Goal: Information Seeking & Learning: Learn about a topic

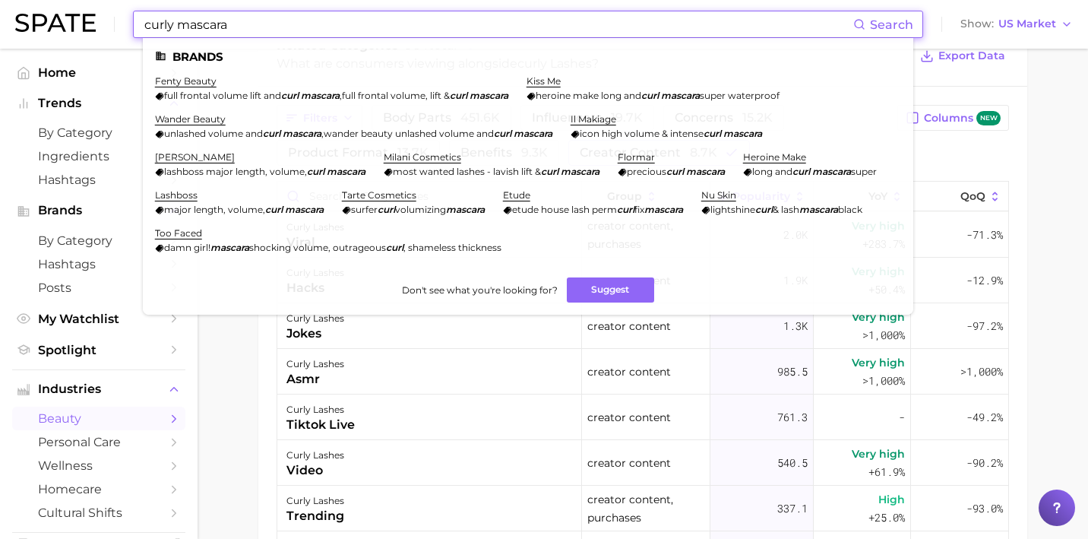
scroll to position [854, 0]
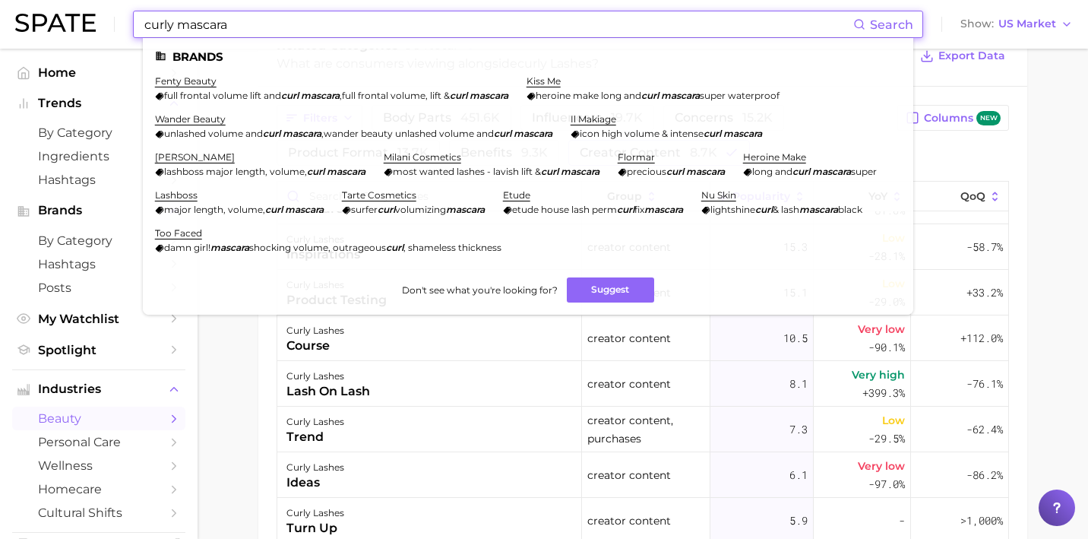
click at [284, 24] on input "curly mascara" at bounding box center [498, 24] width 710 height 26
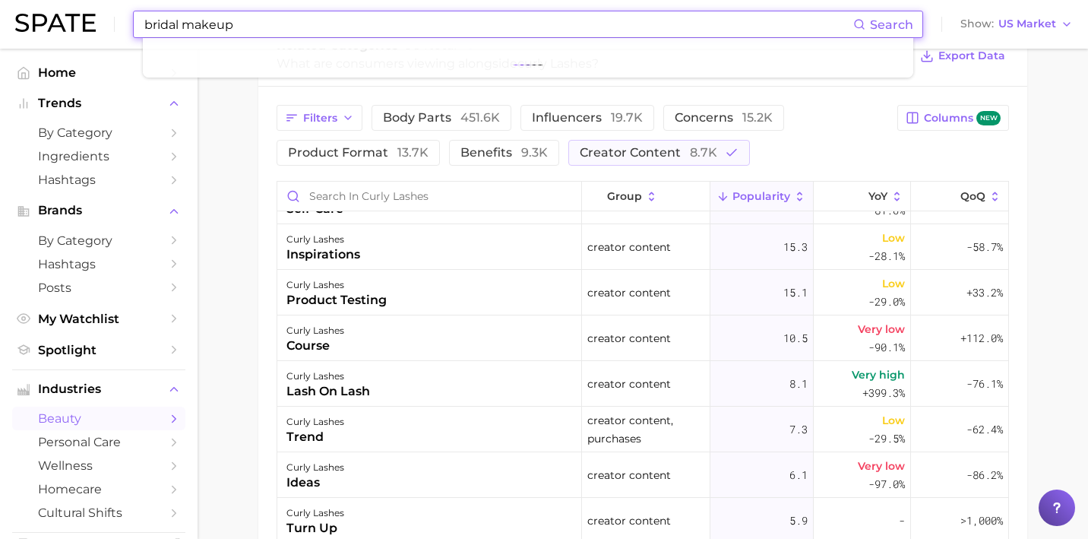
type input "bridal makeup"
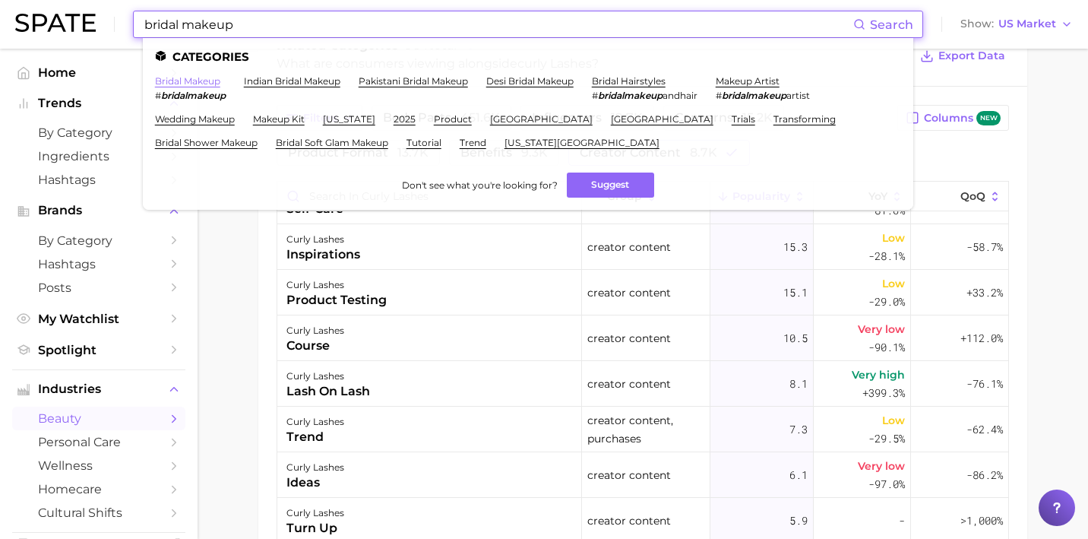
click at [180, 85] on link "bridal makeup" at bounding box center [187, 80] width 65 height 11
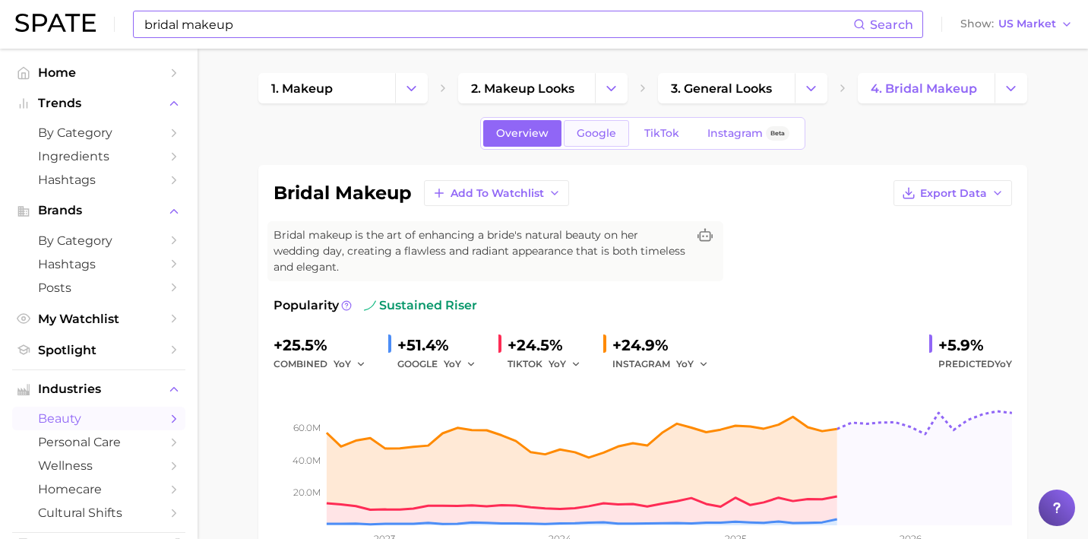
click at [586, 134] on span "Google" at bounding box center [597, 133] width 40 height 13
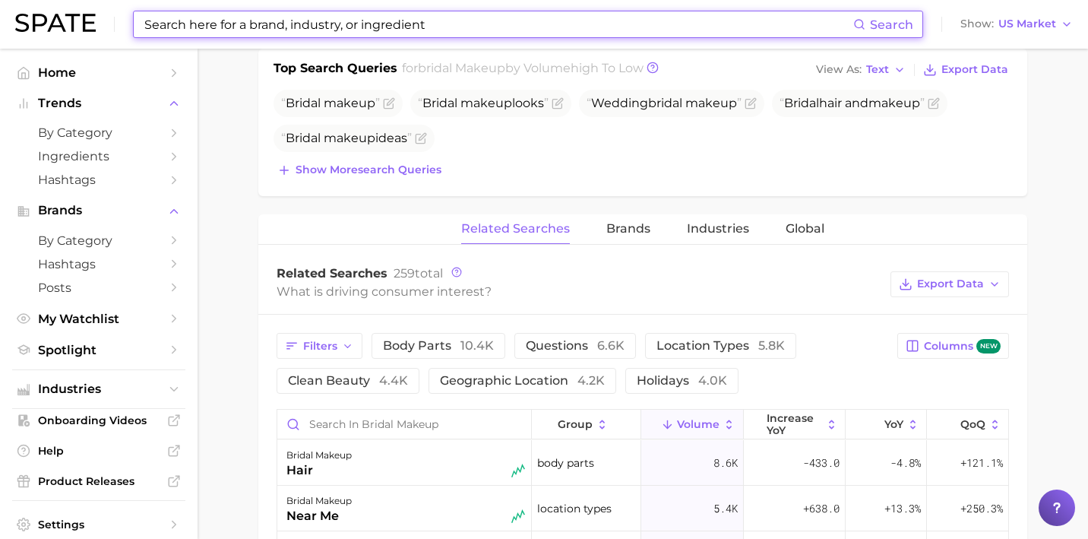
scroll to position [600, 0]
click at [338, 176] on button "Show more search queries" at bounding box center [360, 169] width 172 height 21
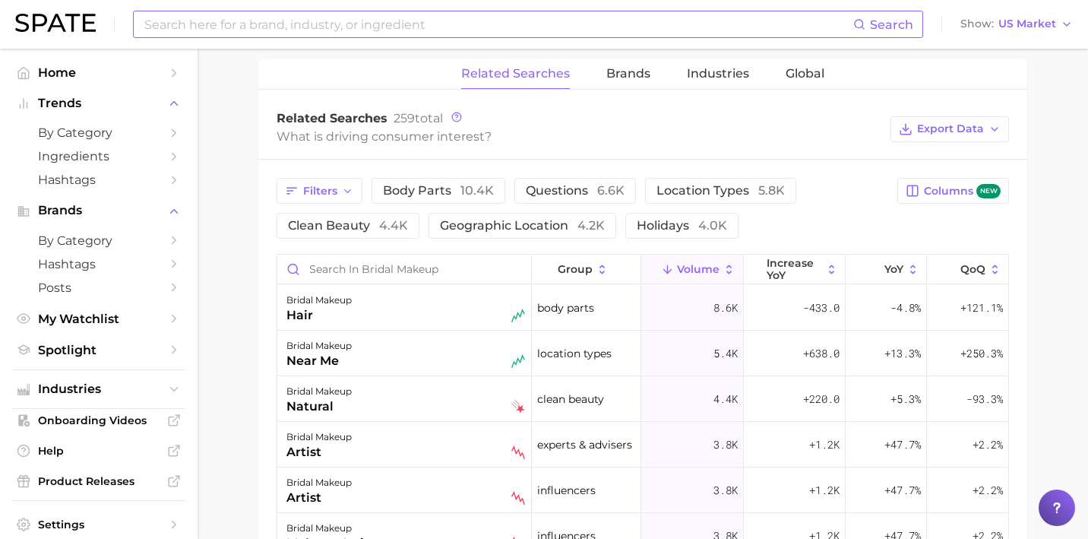
scroll to position [793, 0]
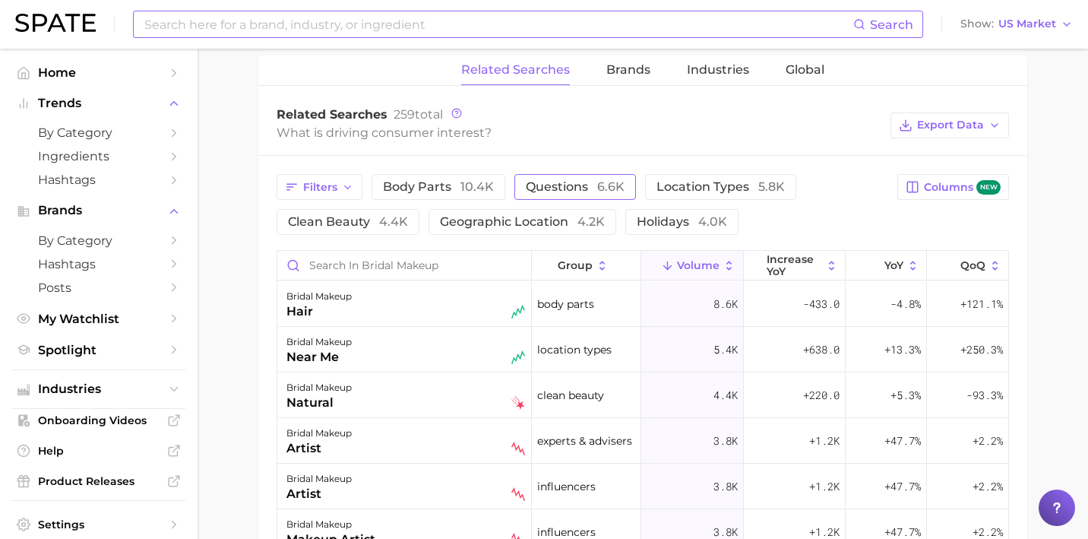
click at [559, 191] on span "questions 6.6k" at bounding box center [575, 186] width 99 height 14
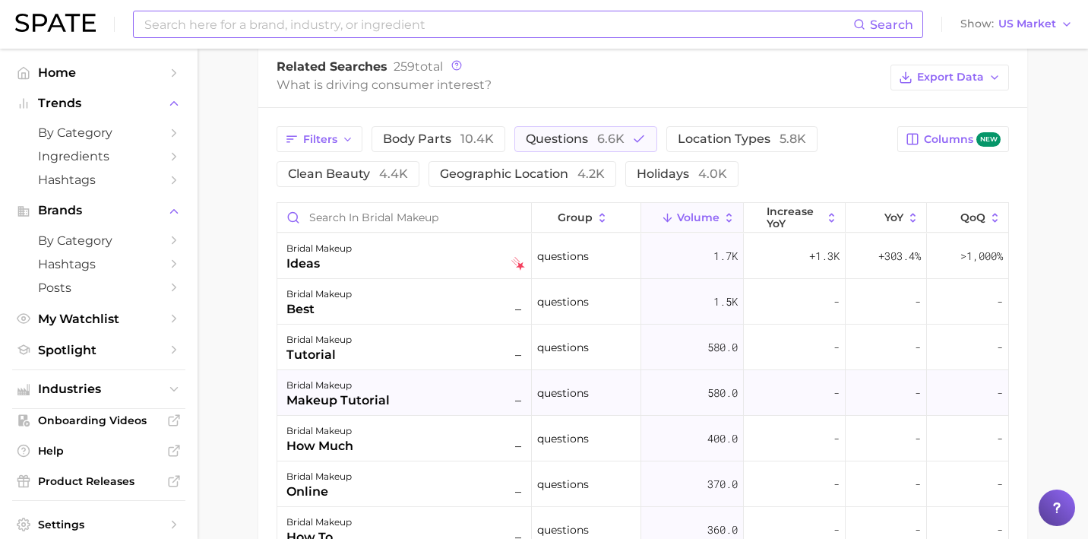
scroll to position [843, 0]
click at [694, 209] on span "Volume" at bounding box center [698, 215] width 43 height 12
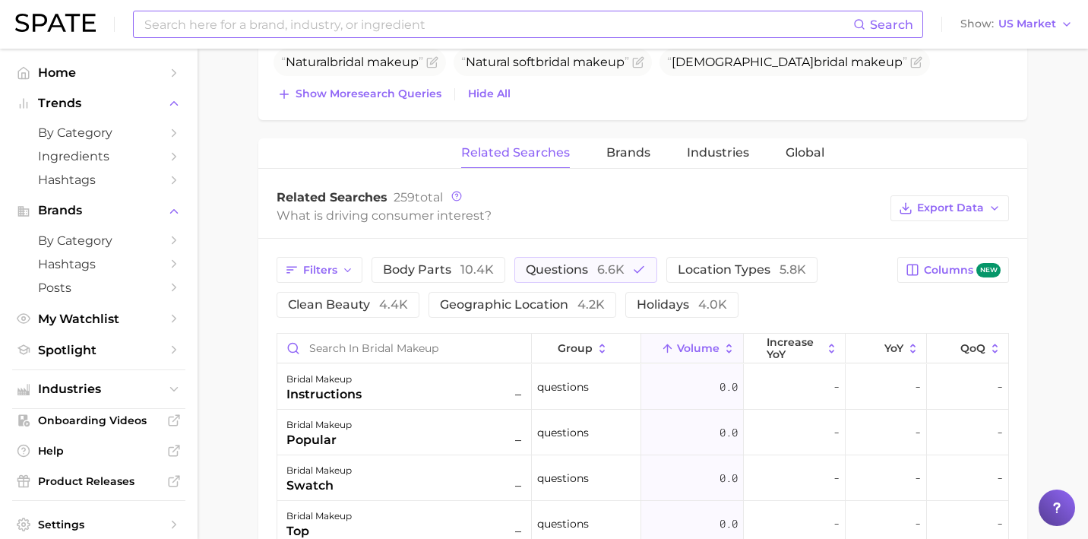
scroll to position [789, 0]
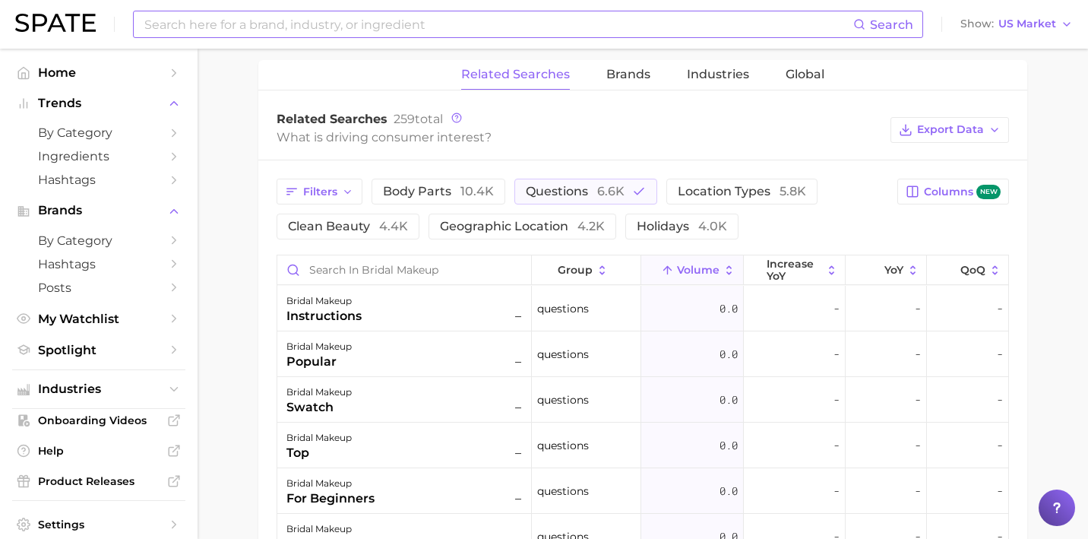
click at [683, 271] on span "Volume" at bounding box center [698, 270] width 43 height 12
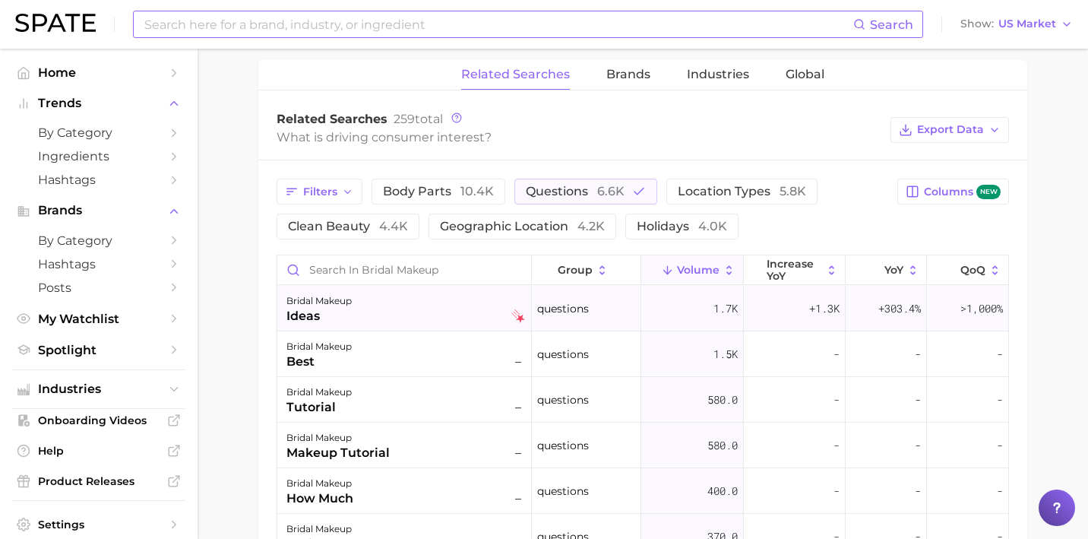
click at [383, 302] on div "bridal makeup ideas" at bounding box center [405, 308] width 239 height 33
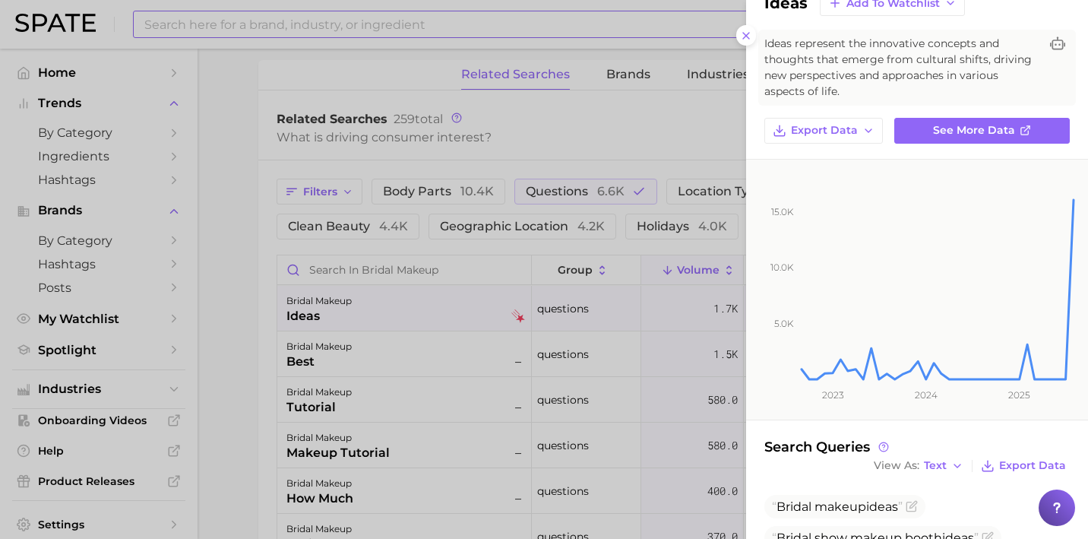
scroll to position [0, 0]
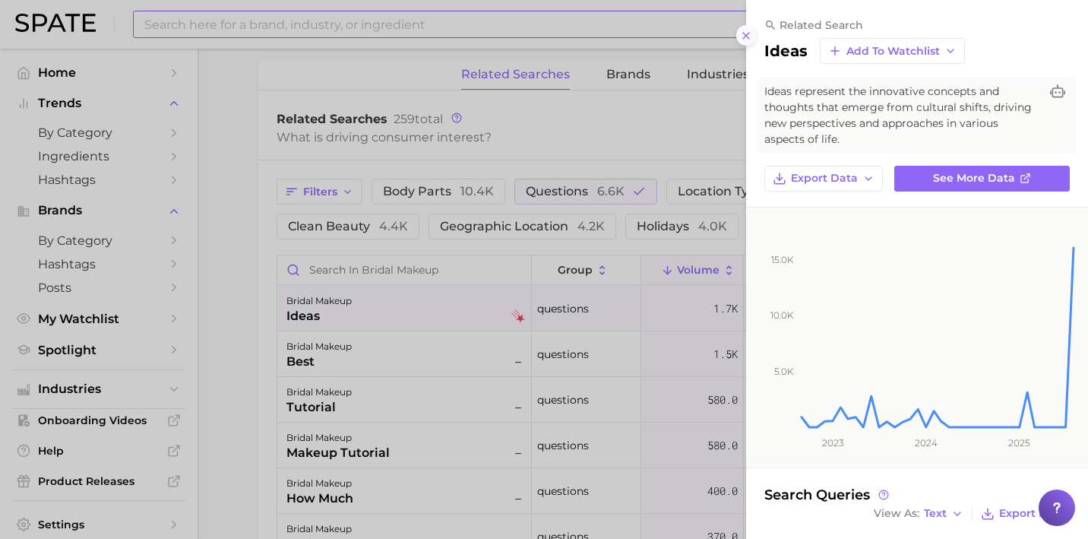
click at [750, 39] on icon at bounding box center [746, 36] width 12 height 12
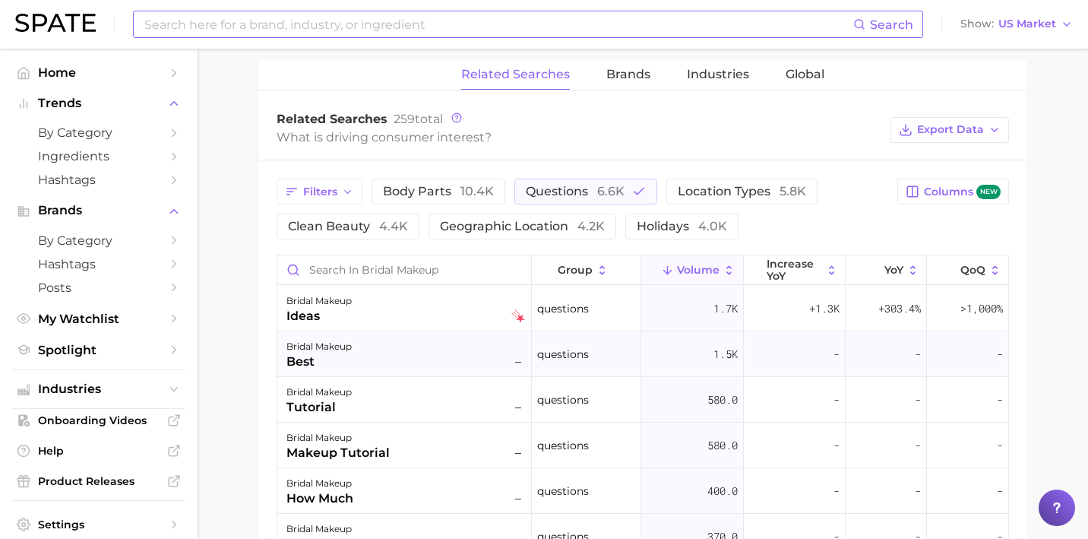
click at [477, 364] on div "bridal makeup best –" at bounding box center [405, 353] width 239 height 33
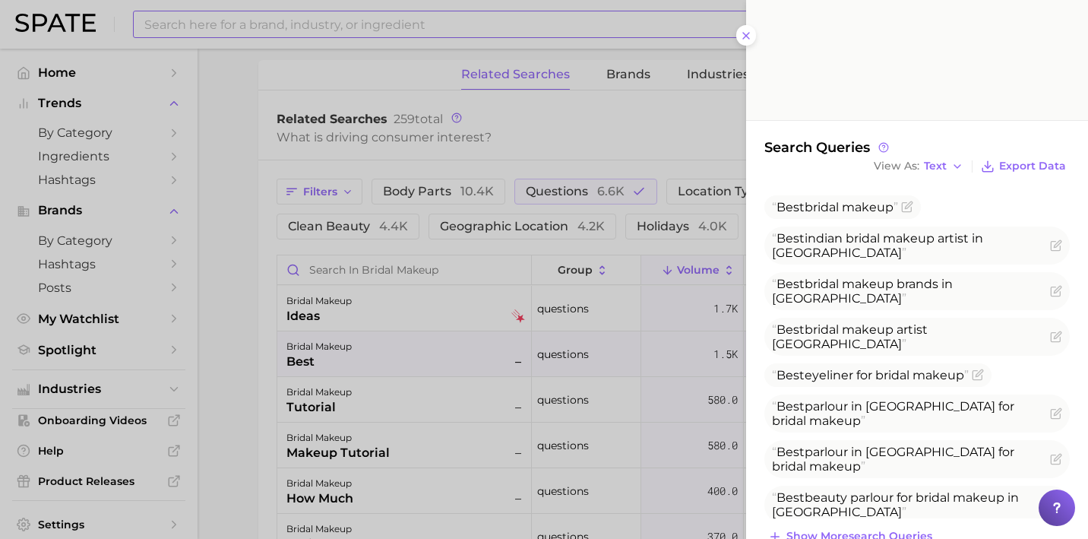
scroll to position [338, 0]
